Goal: Information Seeking & Learning: Compare options

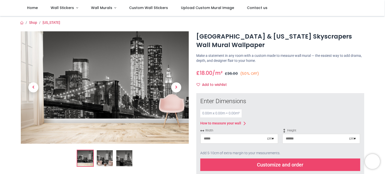
scroll to position [40, 0]
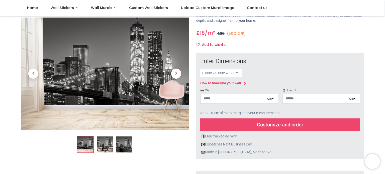
click at [273, 125] on div "Customize and order" at bounding box center [280, 125] width 160 height 13
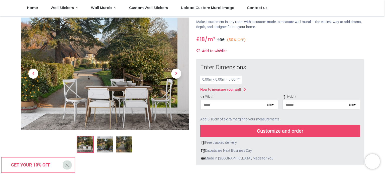
scroll to position [35, 0]
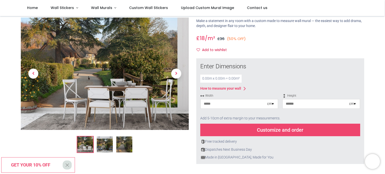
click at [108, 146] on img at bounding box center [105, 145] width 16 height 16
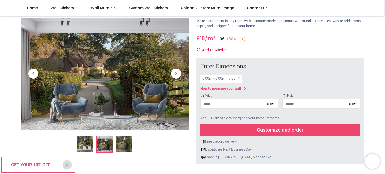
click at [123, 147] on img at bounding box center [124, 145] width 16 height 16
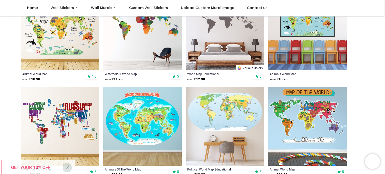
scroll to position [131, 0]
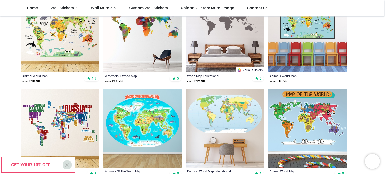
click at [235, 129] on img at bounding box center [225, 129] width 79 height 79
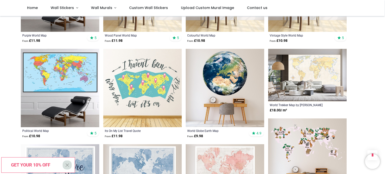
scroll to position [459, 0]
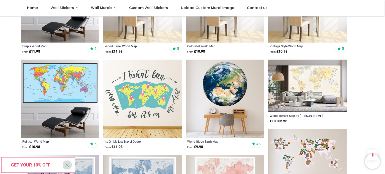
scroll to position [447, 0]
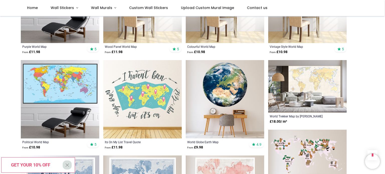
click at [221, 96] on img at bounding box center [225, 99] width 79 height 79
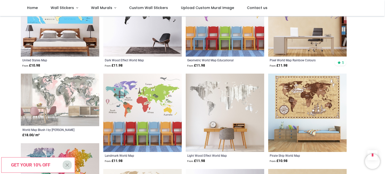
scroll to position [460, 0]
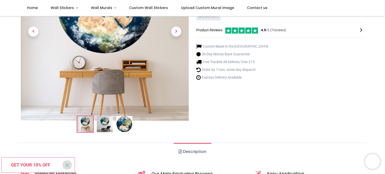
scroll to position [78, 0]
click at [104, 127] on img at bounding box center [105, 124] width 16 height 16
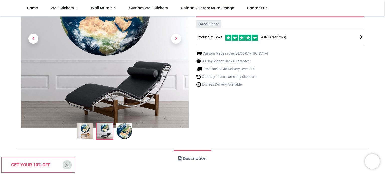
scroll to position [72, 0]
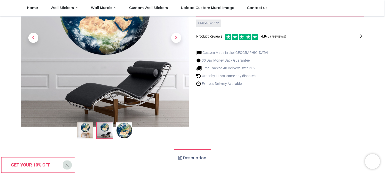
click at [128, 128] on img at bounding box center [124, 131] width 16 height 16
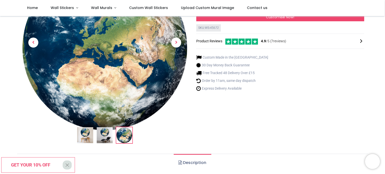
scroll to position [0, 0]
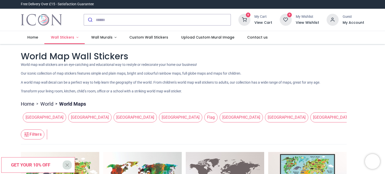
click at [60, 38] on span "Wall Stickers" at bounding box center [62, 37] width 23 height 5
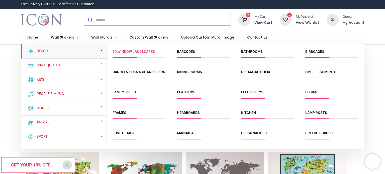
click at [120, 52] on link "3D Window Landscapes" at bounding box center [134, 52] width 42 height 4
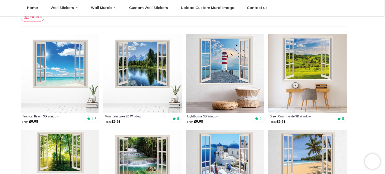
scroll to position [83, 0]
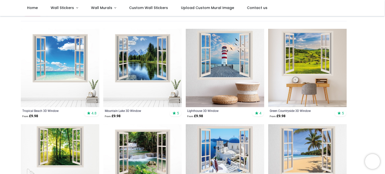
click at [143, 73] on img at bounding box center [142, 68] width 79 height 79
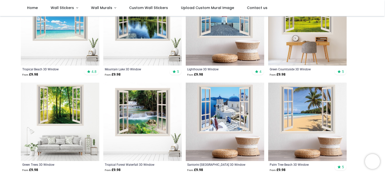
scroll to position [125, 0]
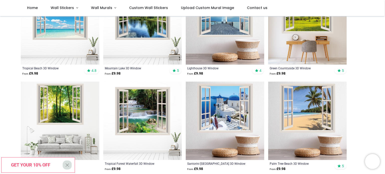
click at [297, 119] on img at bounding box center [307, 121] width 79 height 79
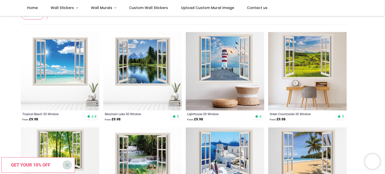
scroll to position [79, 0]
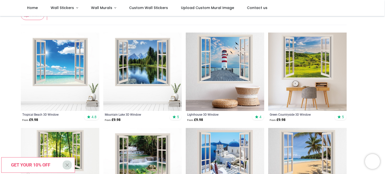
click at [295, 61] on img at bounding box center [307, 72] width 79 height 79
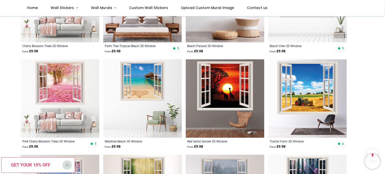
scroll to position [435, 0]
click at [295, 94] on img at bounding box center [307, 98] width 79 height 79
click at [62, 86] on img at bounding box center [60, 98] width 79 height 79
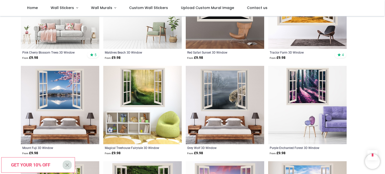
scroll to position [524, 0]
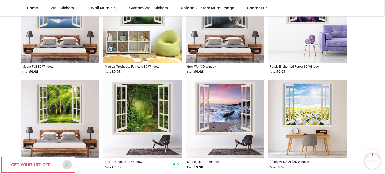
scroll to position [619, 0]
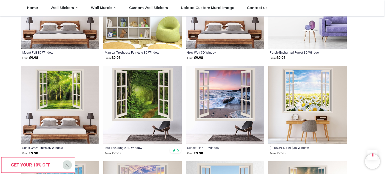
click at [314, 106] on img at bounding box center [307, 105] width 79 height 79
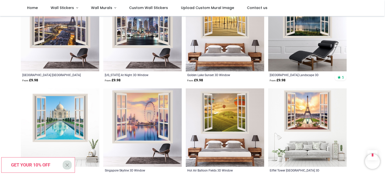
scroll to position [1171, 0]
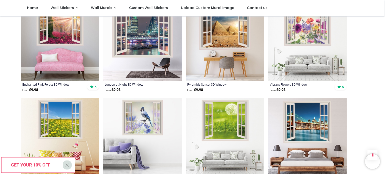
scroll to position [1543, 0]
click at [70, 120] on img at bounding box center [60, 137] width 79 height 79
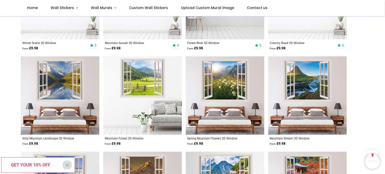
scroll to position [1871, 0]
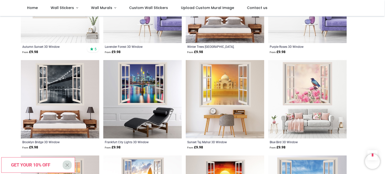
scroll to position [2250, 0]
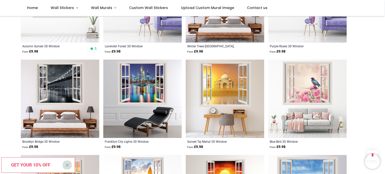
click at [303, 85] on img at bounding box center [307, 99] width 79 height 79
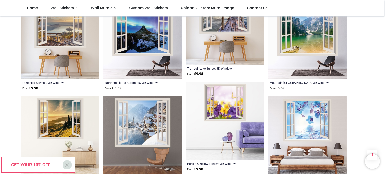
scroll to position [2596, 0]
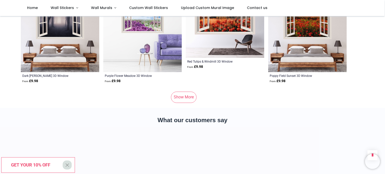
scroll to position [3365, 0]
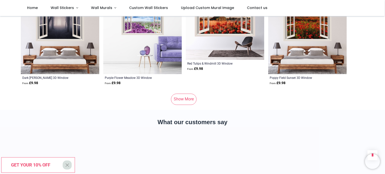
click at [191, 96] on link "Show More" at bounding box center [184, 99] width 26 height 11
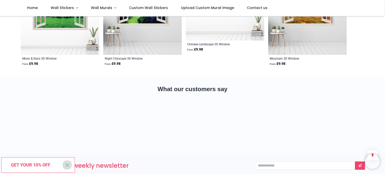
scroll to position [3769, 0]
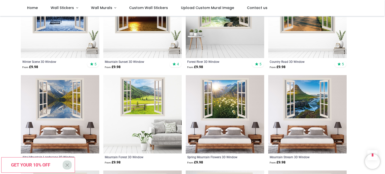
scroll to position [1851, 0]
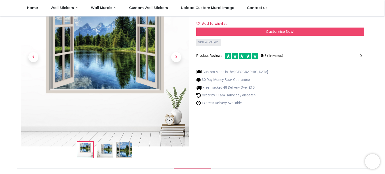
scroll to position [54, 0]
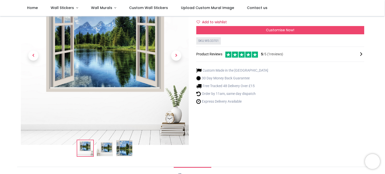
click at [106, 152] on img at bounding box center [105, 148] width 16 height 16
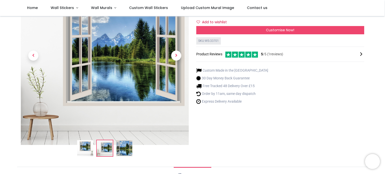
click at [121, 150] on img at bounding box center [124, 148] width 16 height 16
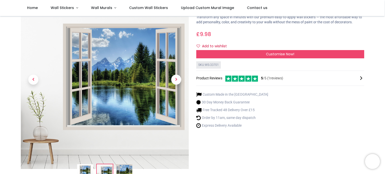
scroll to position [32, 0]
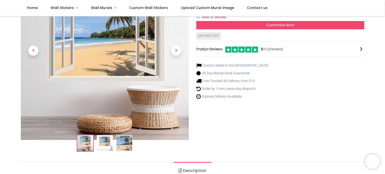
scroll to position [60, 0]
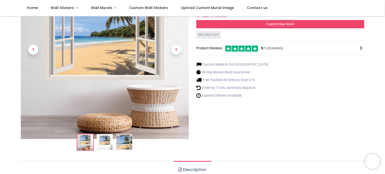
click at [102, 143] on img at bounding box center [105, 142] width 16 height 16
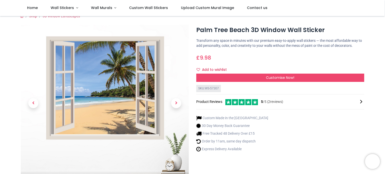
scroll to position [6, 0]
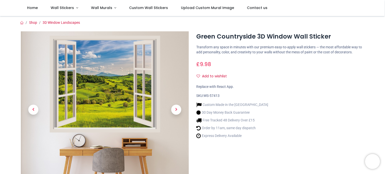
scroll to position [21, 0]
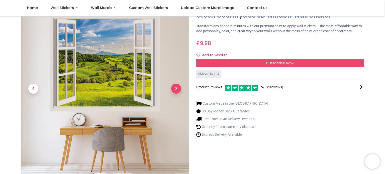
click at [176, 89] on span "Next" at bounding box center [176, 89] width 10 height 10
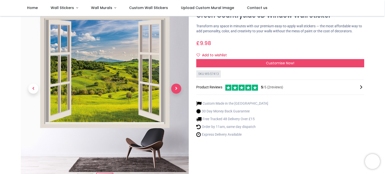
click at [176, 89] on span "Next" at bounding box center [176, 89] width 10 height 10
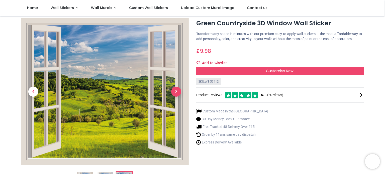
scroll to position [13, 0]
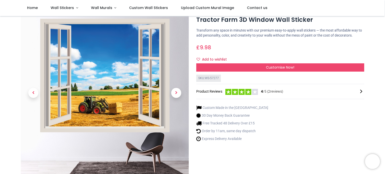
scroll to position [13, 0]
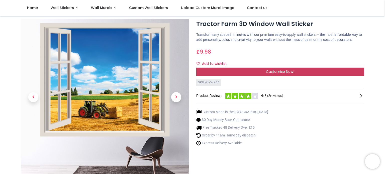
click at [250, 71] on div "Customise Now!" at bounding box center [280, 72] width 168 height 9
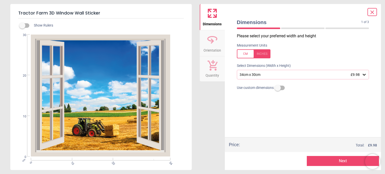
click at [364, 74] on icon at bounding box center [364, 74] width 5 height 5
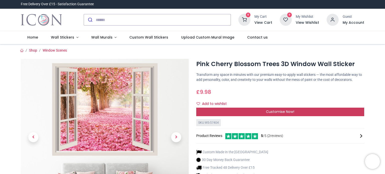
click at [295, 112] on div "Customise Now!" at bounding box center [280, 112] width 168 height 9
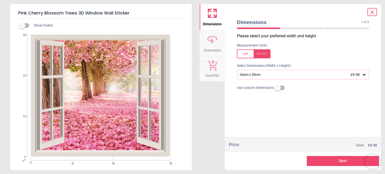
click at [364, 74] on icon at bounding box center [364, 74] width 5 height 5
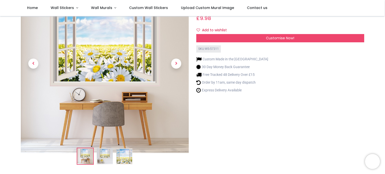
scroll to position [46, 0]
click at [106, 159] on img at bounding box center [105, 156] width 16 height 16
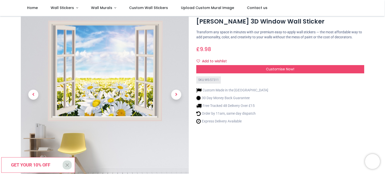
scroll to position [14, 0]
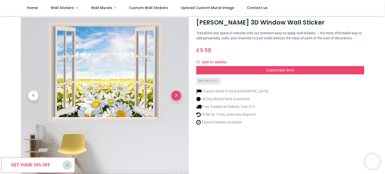
click at [178, 93] on span "Next" at bounding box center [176, 96] width 10 height 10
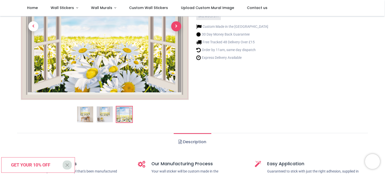
scroll to position [79, 0]
click at [109, 116] on img at bounding box center [105, 115] width 16 height 16
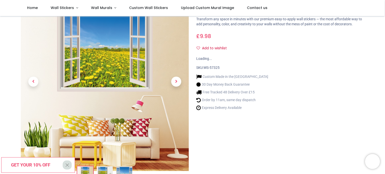
scroll to position [28, 0]
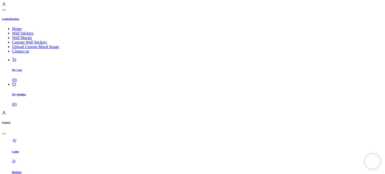
scroll to position [51, 0]
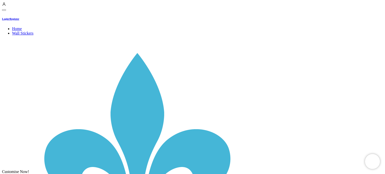
scroll to position [53, 0]
